Goal: Task Accomplishment & Management: Complete application form

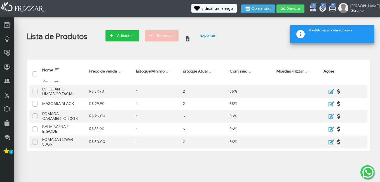
click at [117, 36] on span "Adicionar" at bounding box center [126, 36] width 20 height 8
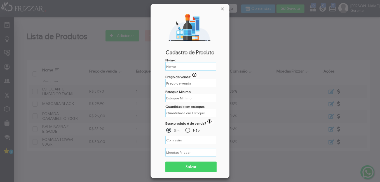
type input "R$"
type input "%"
paste input "MASCARA PÓS QUIMICA"
type input "MASCARA PÓS QUIMICA"
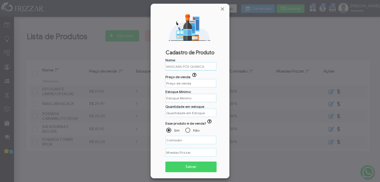
type input "R$"
type input "MASCARA PÓS QUIMICA"
click at [175, 83] on input "R$" at bounding box center [190, 83] width 51 height 8
type input "%"
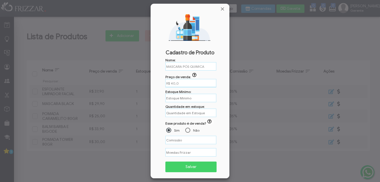
type input "R$ 40,00"
click at [184, 100] on input "text" at bounding box center [190, 98] width 51 height 8
type input "1"
click at [189, 117] on div "Nome: MASCARA PÓS QUIMICA Preço de venda: ui-button R$ 40,00 Estoque Minimo: 1 …" at bounding box center [190, 117] width 72 height 118
click at [189, 115] on input "text" at bounding box center [190, 113] width 51 height 8
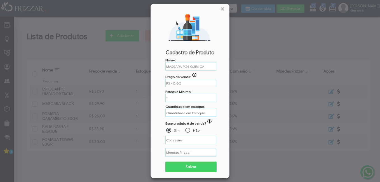
type input "1"
type input "%"
click at [181, 141] on input "%" at bounding box center [190, 140] width 51 height 8
type input "35,00%"
click at [182, 163] on span "Salvar" at bounding box center [190, 167] width 43 height 8
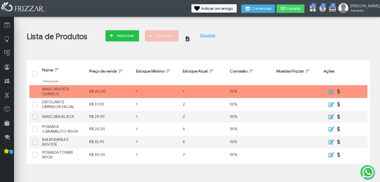
click at [118, 37] on span "Adicionar" at bounding box center [126, 36] width 20 height 8
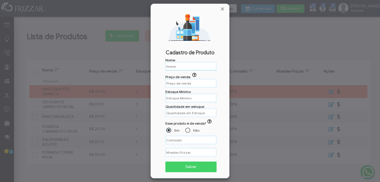
type input "R$"
type input "%"
type input "R$"
paste input "OLEO IMPERIUM"
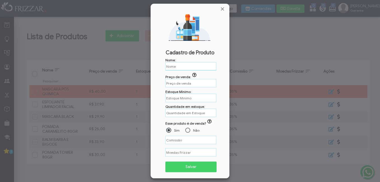
type input "OLEO IMPERIUM"
type input "R$"
type input "OLEO IMPERIUM"
click at [182, 83] on input "R$" at bounding box center [190, 83] width 51 height 9
type input "%"
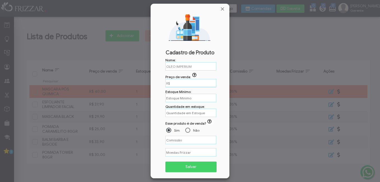
type input "%"
type input "R$ 35,00"
click at [188, 97] on input "text" at bounding box center [190, 97] width 51 height 9
type input "1"
click at [192, 113] on input "text" at bounding box center [190, 113] width 51 height 8
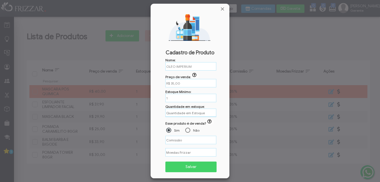
type input "3"
type input "%"
click at [178, 139] on input "%" at bounding box center [190, 140] width 51 height 8
type input "35,00%"
click at [190, 170] on span "Salvar" at bounding box center [190, 167] width 43 height 8
